Goal: Information Seeking & Learning: Check status

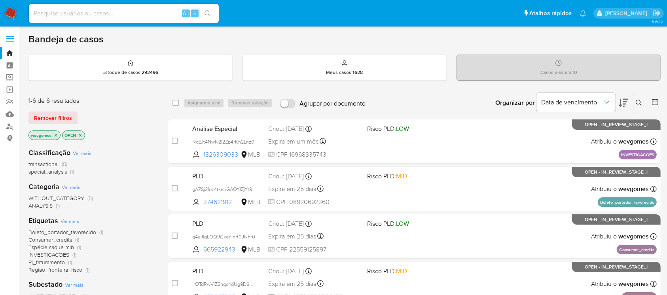
click at [55, 14] on input at bounding box center [124, 13] width 190 height 10
paste input "2068844359"
type input "2068844359"
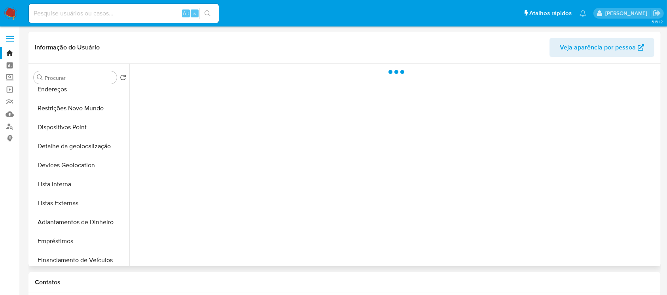
scroll to position [410, 0]
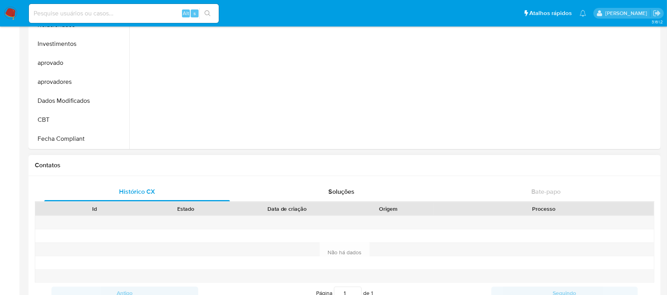
select select "10"
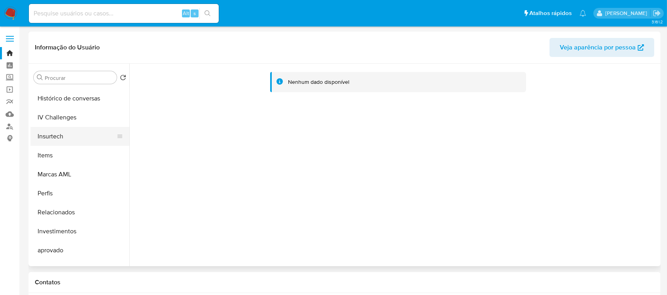
scroll to position [270, 0]
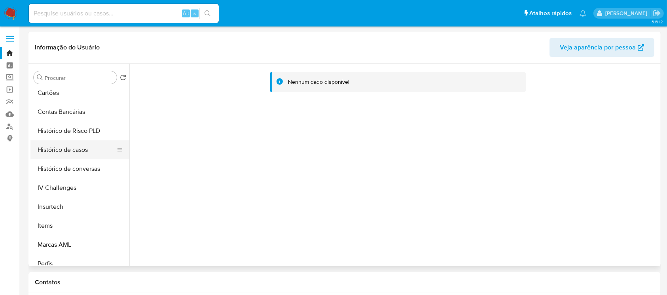
click at [55, 150] on button "Histórico de casos" at bounding box center [76, 149] width 93 height 19
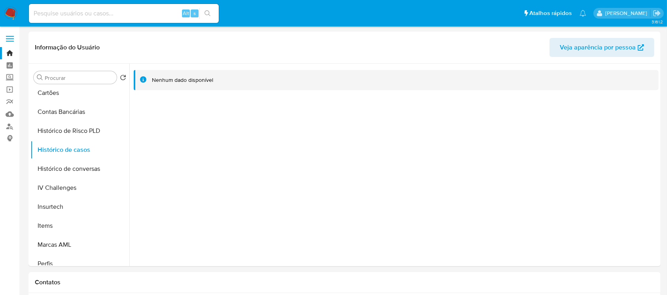
click at [96, 12] on input at bounding box center [124, 13] width 190 height 10
paste input "1195813667"
type input "1195813667"
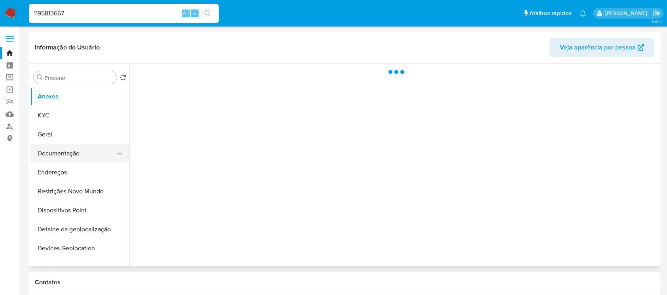
select select "10"
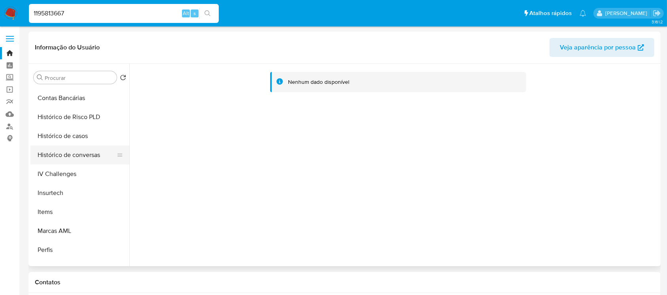
scroll to position [270, 0]
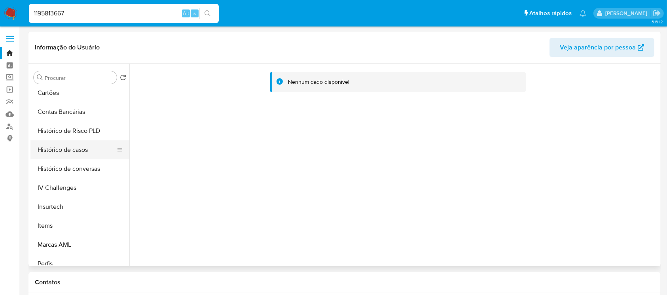
click at [53, 146] on button "Histórico de casos" at bounding box center [76, 149] width 93 height 19
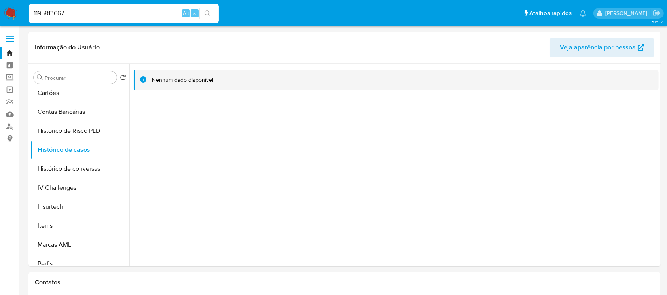
click at [111, 17] on input "1195813667" at bounding box center [124, 13] width 190 height 10
paste input "387070458"
type input "1387070458"
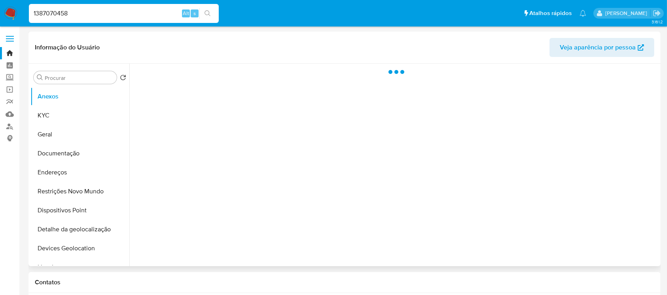
select select "10"
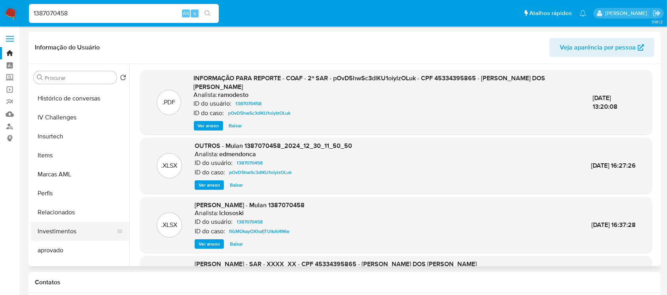
scroll to position [270, 0]
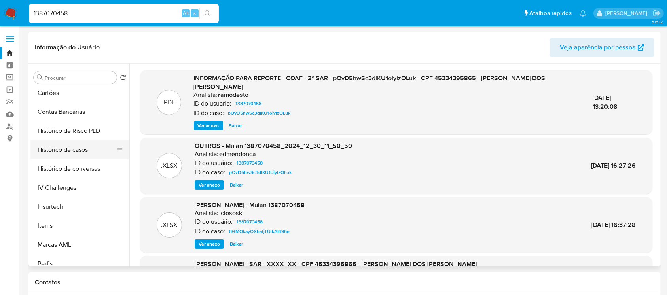
click at [52, 150] on button "Histórico de casos" at bounding box center [76, 149] width 93 height 19
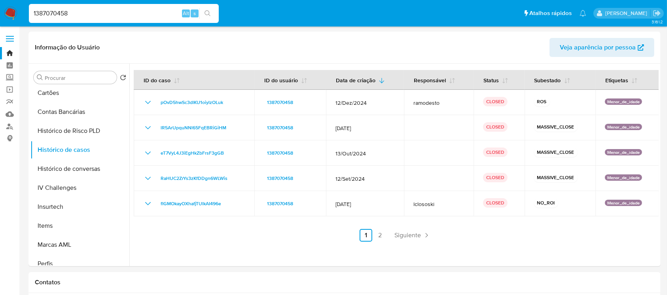
click at [114, 14] on input "1387070458" at bounding box center [124, 13] width 190 height 10
paste input "1009298601"
click at [103, 11] on input "13870704581009298601" at bounding box center [124, 13] width 190 height 10
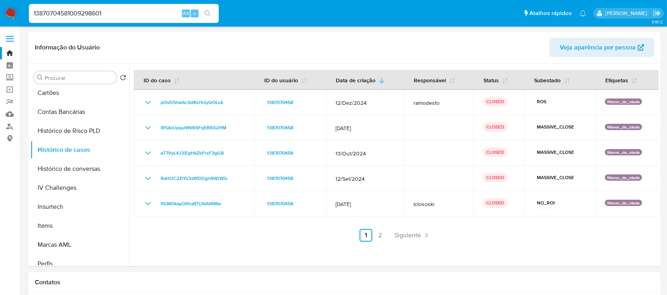
paste input
type input "1009298601"
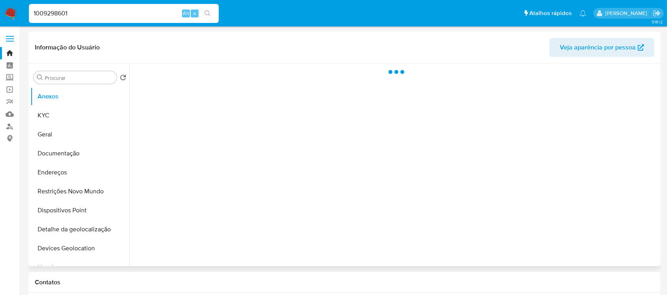
select select "10"
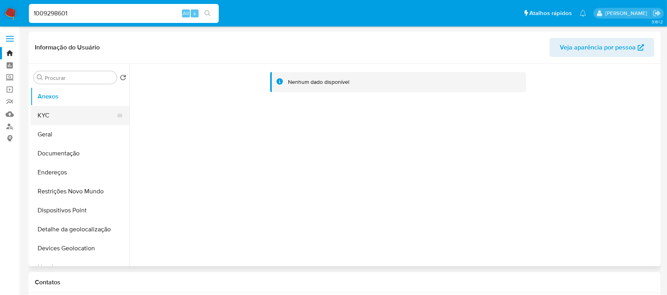
click at [47, 122] on button "KYC" at bounding box center [76, 115] width 93 height 19
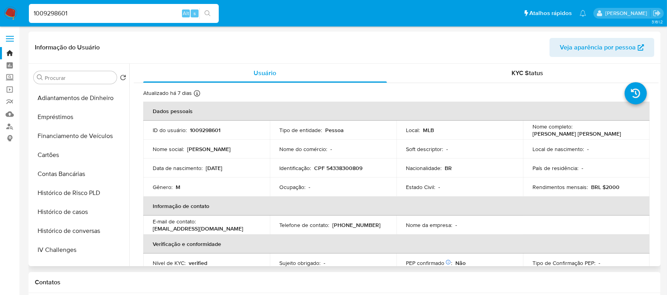
scroll to position [199, 0]
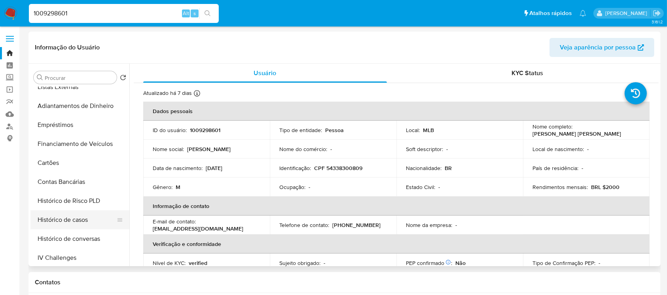
click at [54, 219] on button "Histórico de casos" at bounding box center [76, 220] width 93 height 19
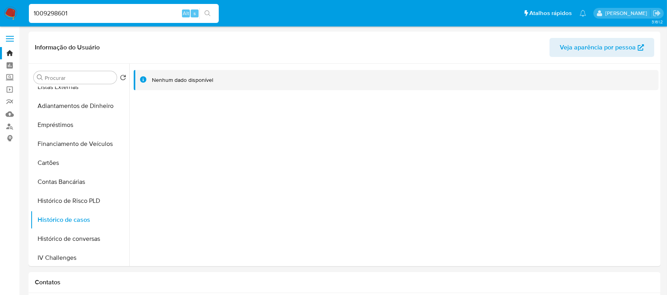
click at [115, 10] on input "1009298601" at bounding box center [124, 13] width 190 height 10
paste input "2124390865"
type input "2124390865"
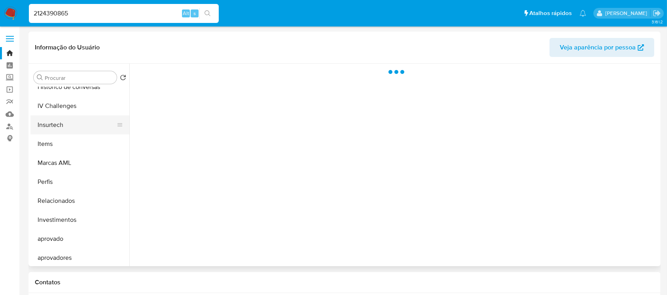
select select "10"
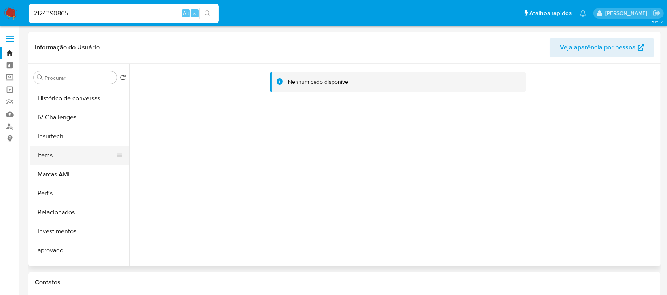
scroll to position [270, 0]
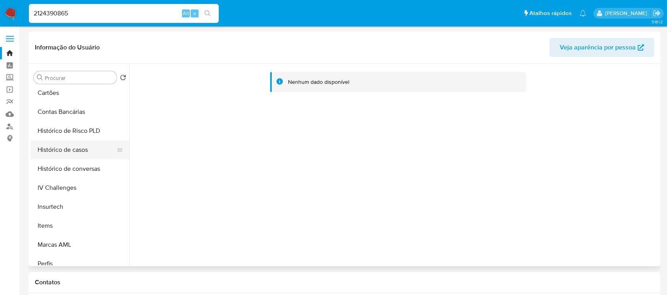
click at [61, 152] on button "Histórico de casos" at bounding box center [76, 149] width 93 height 19
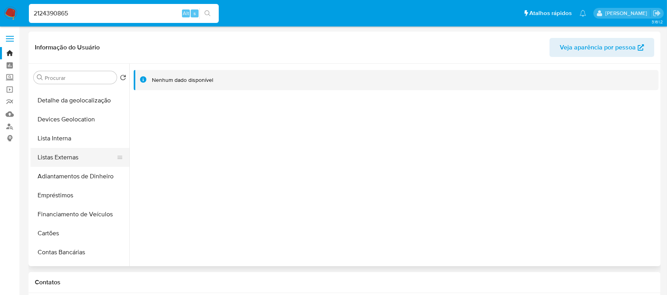
scroll to position [0, 0]
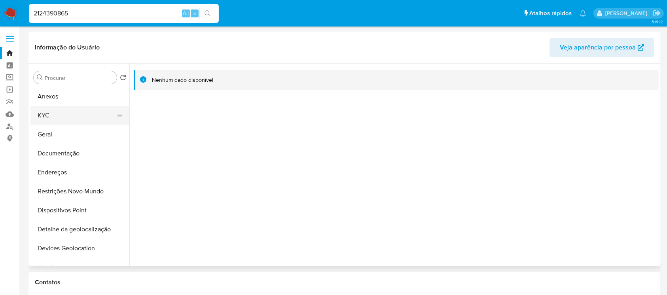
click at [41, 116] on button "KYC" at bounding box center [76, 115] width 93 height 19
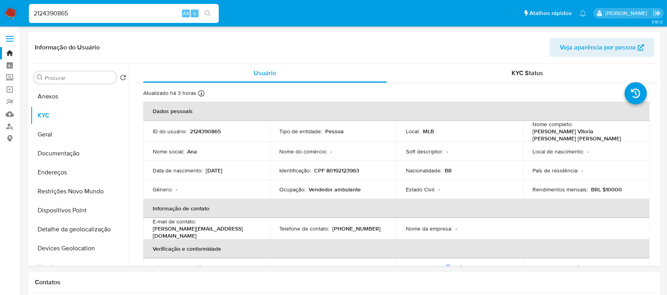
click at [97, 14] on input "2124390865" at bounding box center [124, 13] width 190 height 10
paste input "1264643453"
type input "1264643453"
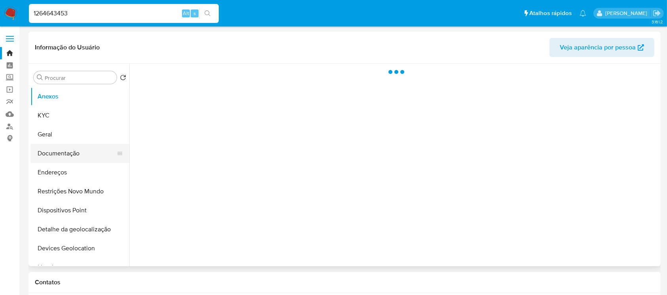
select select "10"
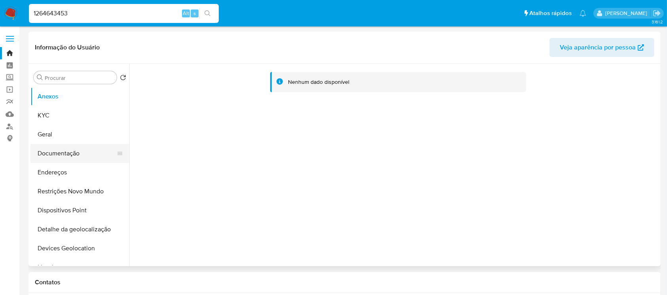
click at [55, 159] on button "Documentação" at bounding box center [76, 153] width 93 height 19
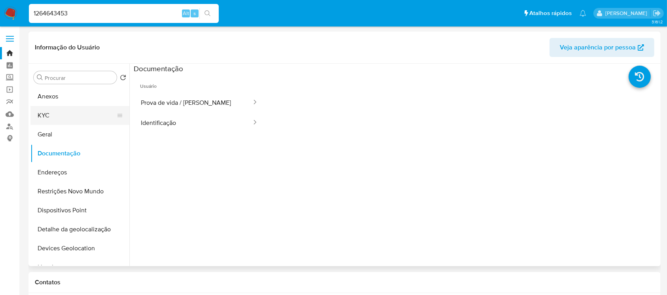
click at [44, 116] on button "KYC" at bounding box center [76, 115] width 93 height 19
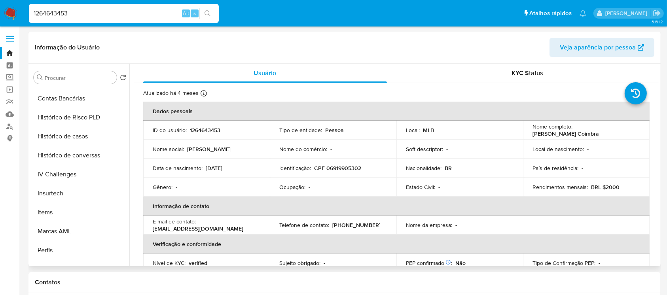
scroll to position [270, 0]
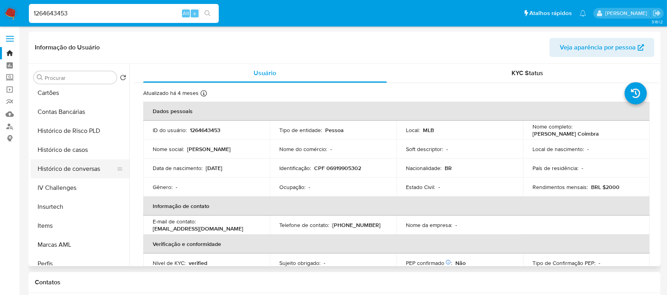
click at [57, 161] on button "Histórico de conversas" at bounding box center [76, 168] width 93 height 19
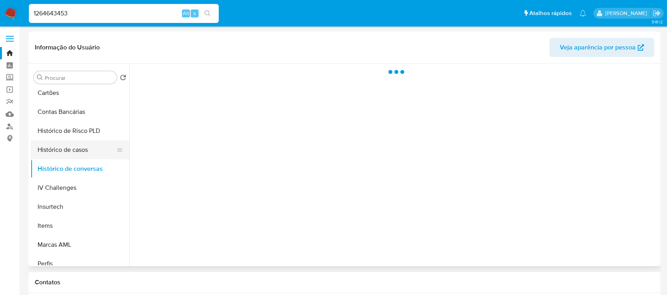
click at [47, 152] on button "Histórico de casos" at bounding box center [76, 149] width 93 height 19
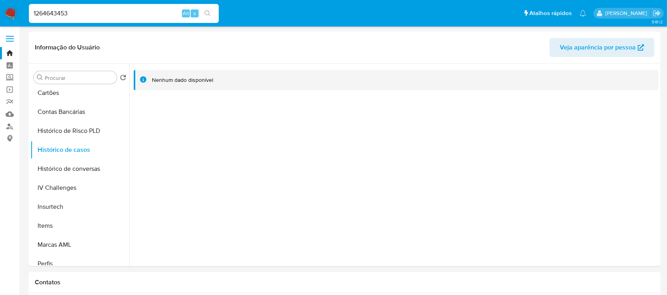
click at [81, 21] on div "1264643453 Alt s" at bounding box center [124, 13] width 190 height 19
click at [78, 14] on input "1264643453" at bounding box center [124, 13] width 190 height 10
paste input "8232680"
type input "1268232680"
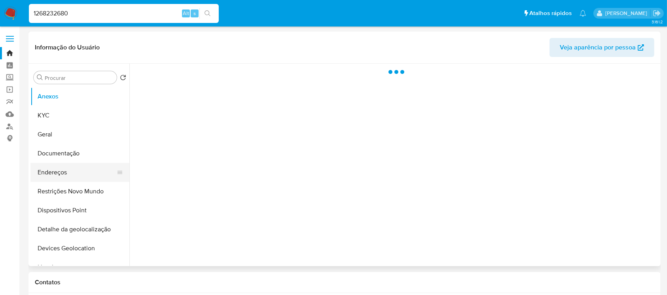
select select "10"
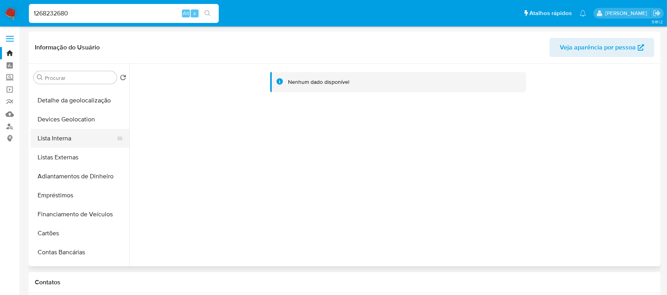
scroll to position [59, 0]
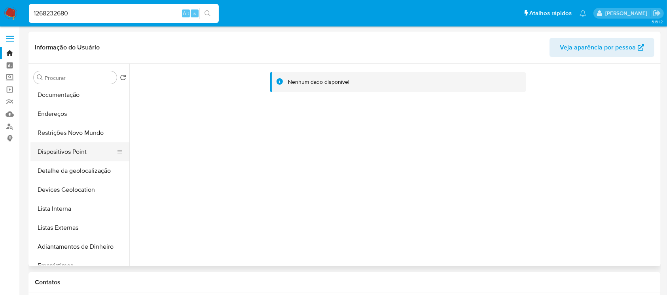
click at [51, 152] on button "Dispositivos Point" at bounding box center [76, 151] width 93 height 19
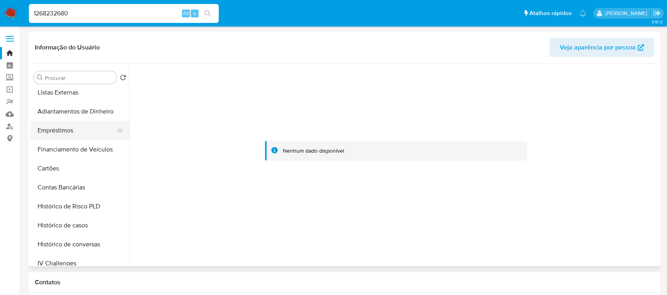
scroll to position [211, 0]
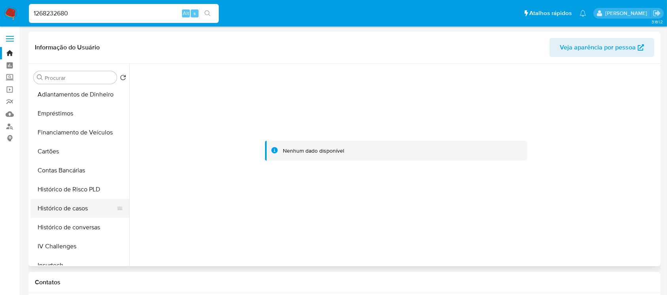
click at [55, 209] on button "Histórico de casos" at bounding box center [76, 208] width 93 height 19
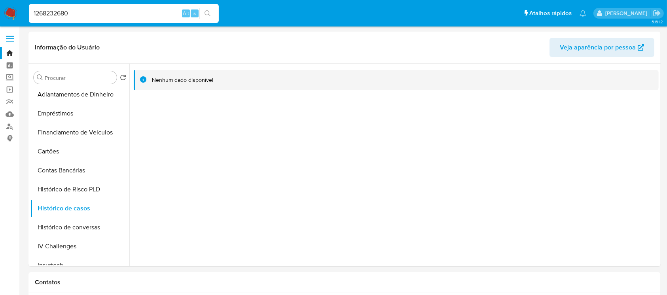
click at [87, 14] on input "1268232680" at bounding box center [124, 13] width 190 height 10
paste input "966551785"
type input "1966551785"
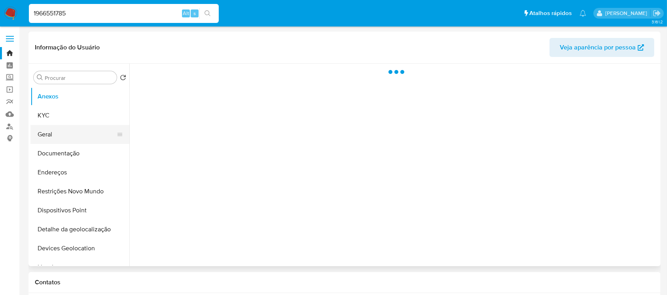
select select "10"
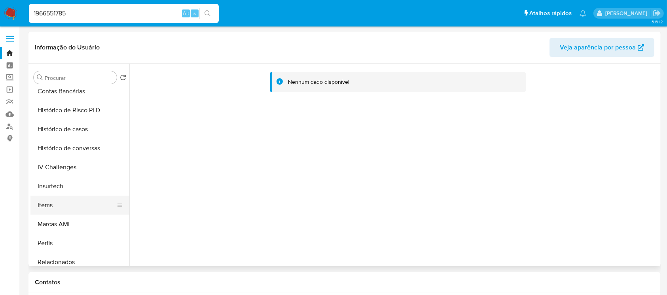
scroll to position [281, 0]
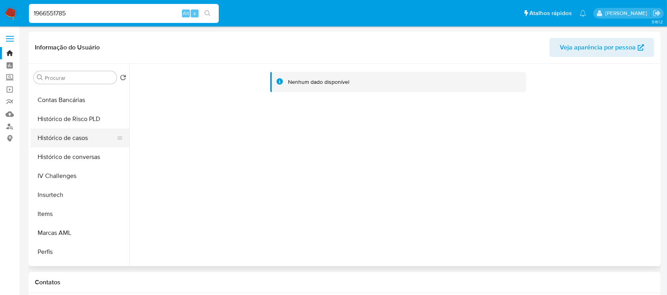
click at [51, 142] on button "Histórico de casos" at bounding box center [76, 138] width 93 height 19
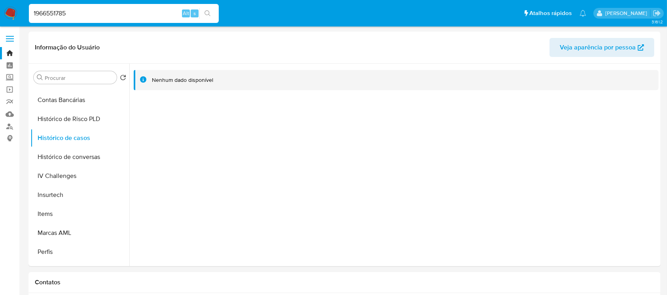
click at [125, 10] on input "1966551785" at bounding box center [124, 13] width 190 height 10
paste input "49277891"
type input "1949277891"
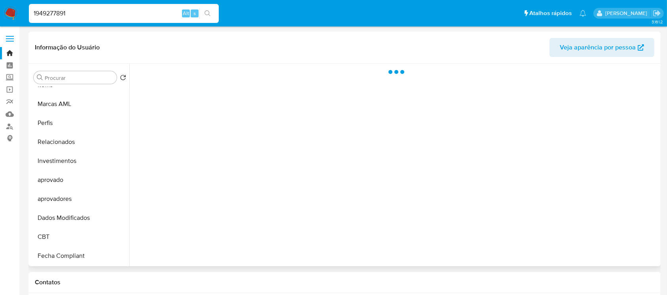
select select "10"
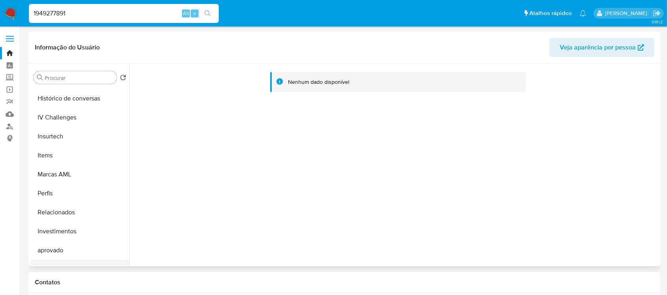
scroll to position [270, 0]
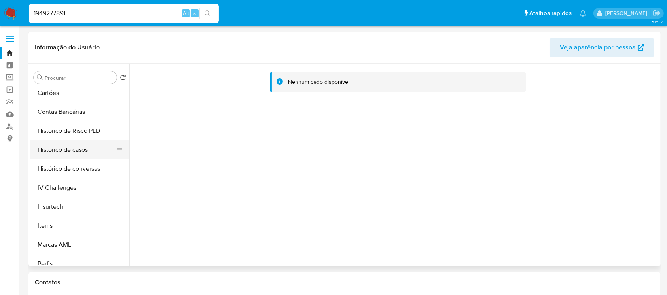
click at [61, 154] on button "Histórico de casos" at bounding box center [76, 149] width 93 height 19
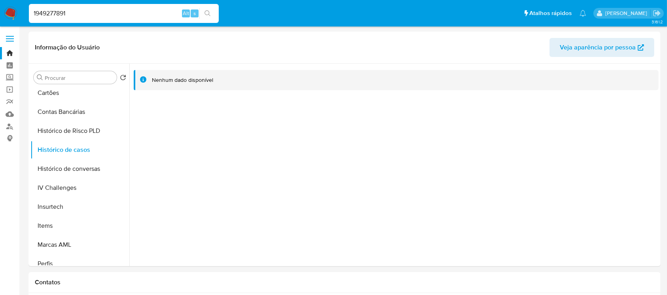
click at [84, 11] on input "1949277891" at bounding box center [124, 13] width 190 height 10
paste input "75871568"
type input "1975871568"
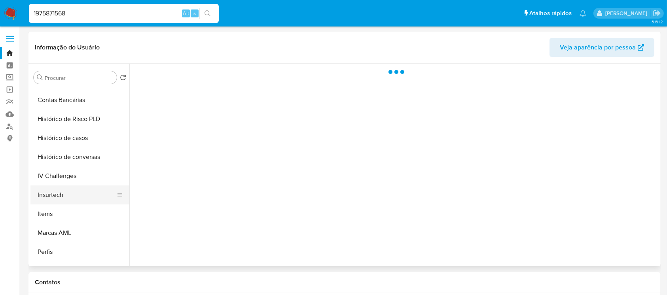
select select "10"
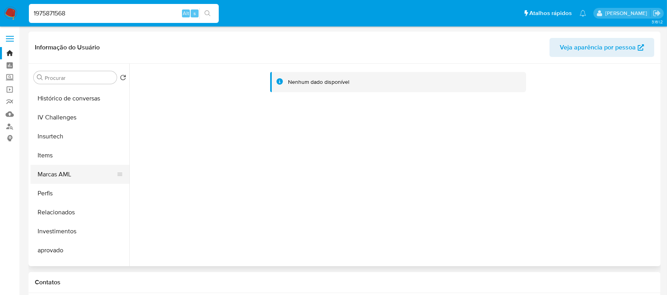
scroll to position [270, 0]
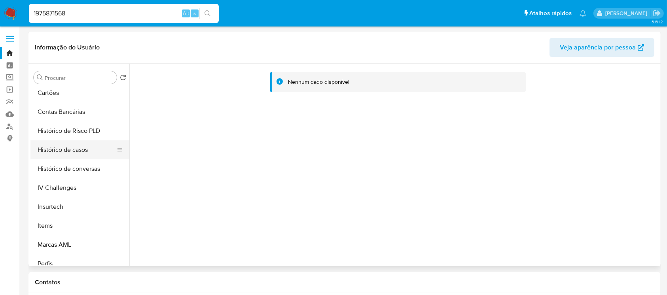
click at [47, 152] on button "Histórico de casos" at bounding box center [76, 149] width 93 height 19
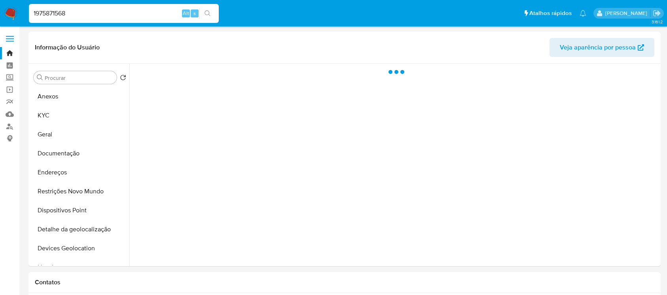
select select "10"
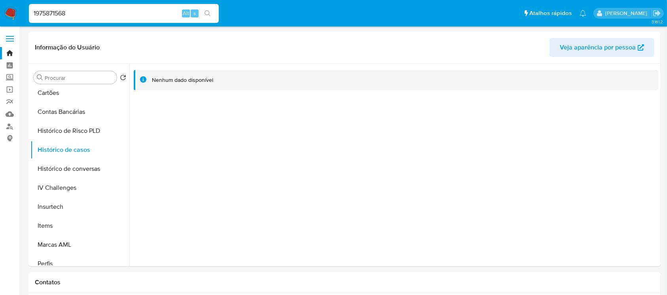
click at [79, 14] on input "1975871568" at bounding box center [124, 13] width 190 height 10
paste input "2076769824"
type input "2076769824"
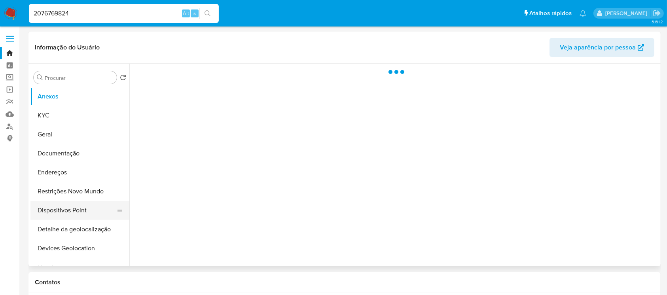
select select "10"
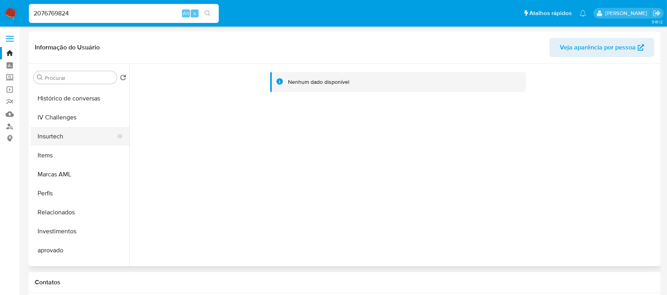
scroll to position [270, 0]
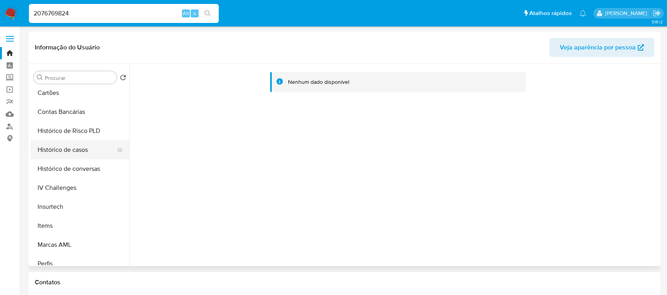
click at [44, 150] on button "Histórico de casos" at bounding box center [76, 149] width 93 height 19
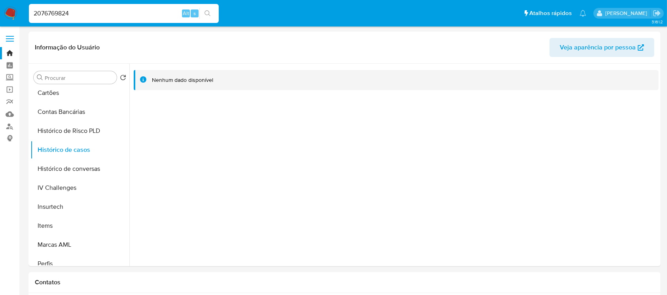
click at [123, 13] on input "2076769824" at bounding box center [124, 13] width 190 height 10
paste input "499368102"
type input "2499368102"
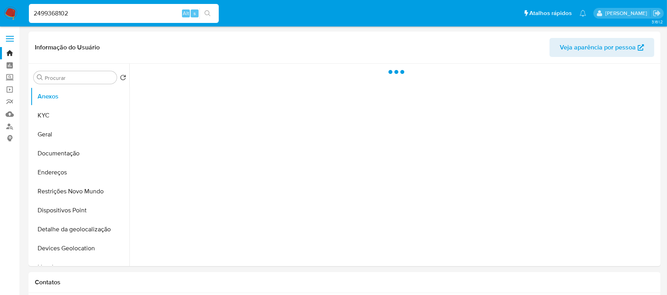
select select "10"
